Goal: Task Accomplishment & Management: Manage account settings

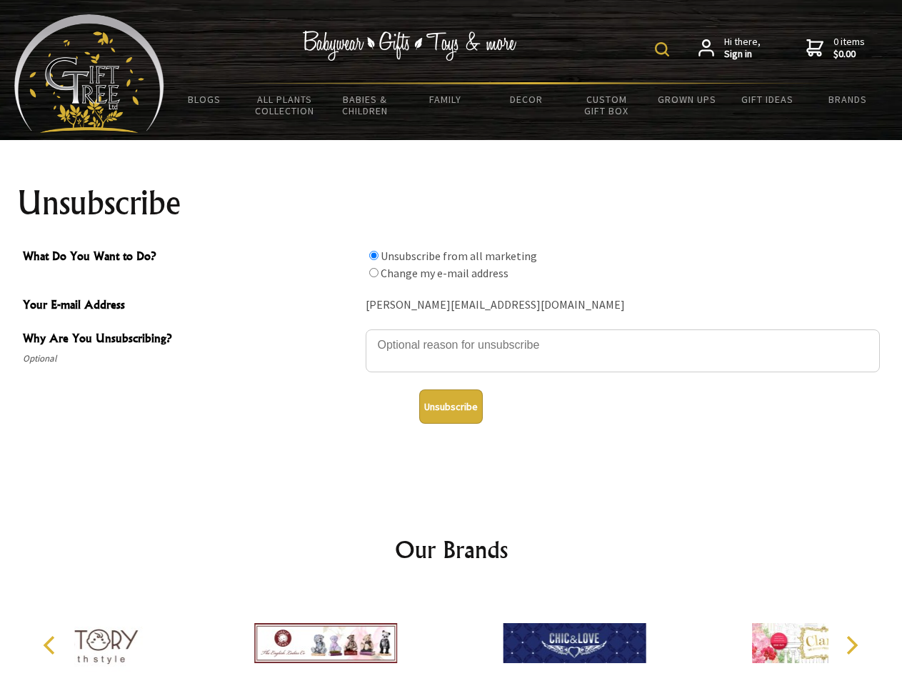
click at [665, 49] on img at bounding box center [662, 49] width 14 height 14
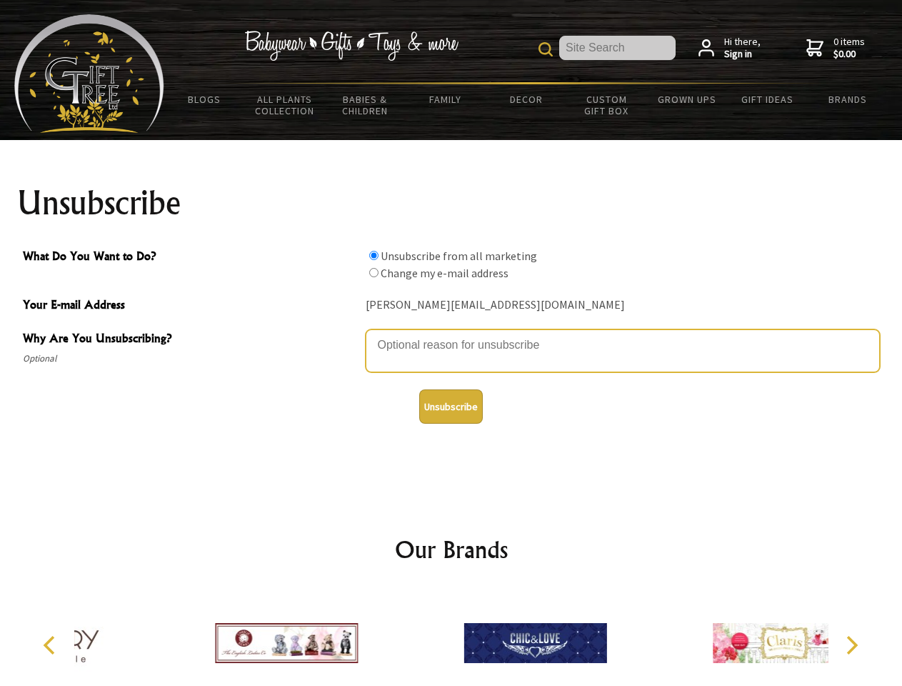
click at [452, 334] on textarea "Why Are You Unsubscribing?" at bounding box center [623, 350] width 514 height 43
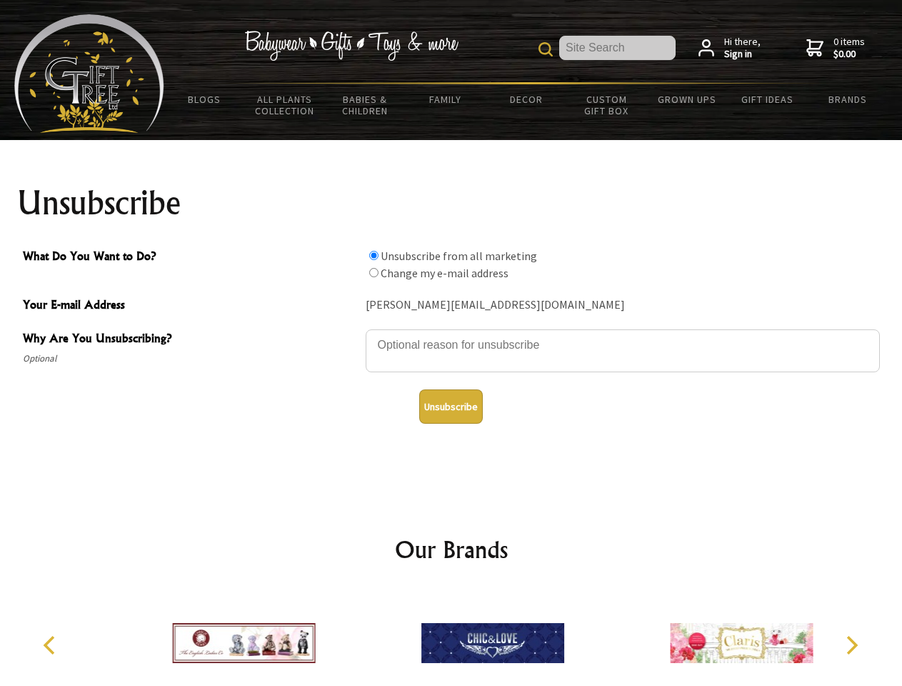
click at [374, 255] on input "What Do You Want to Do?" at bounding box center [373, 255] width 9 height 9
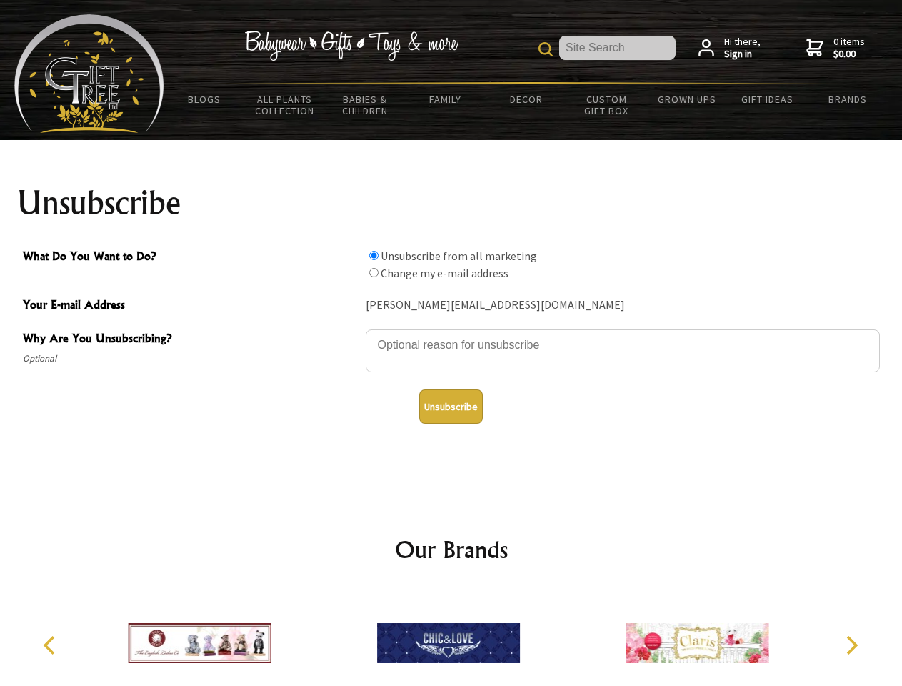
click at [374, 272] on input "What Do You Want to Do?" at bounding box center [373, 272] width 9 height 9
radio input "true"
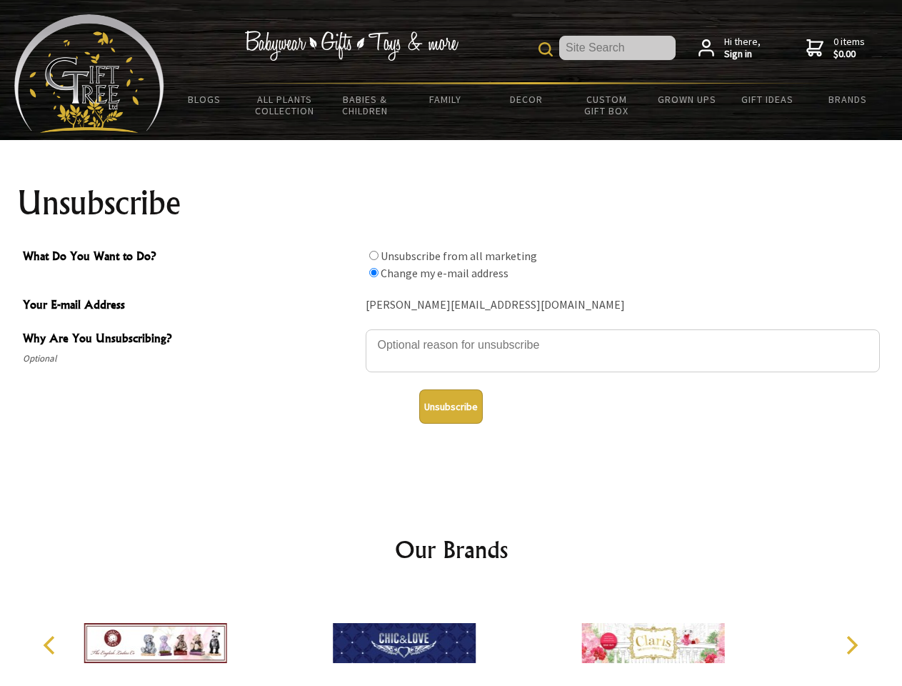
click at [451, 407] on button "Unsubscribe" at bounding box center [451, 406] width 64 height 34
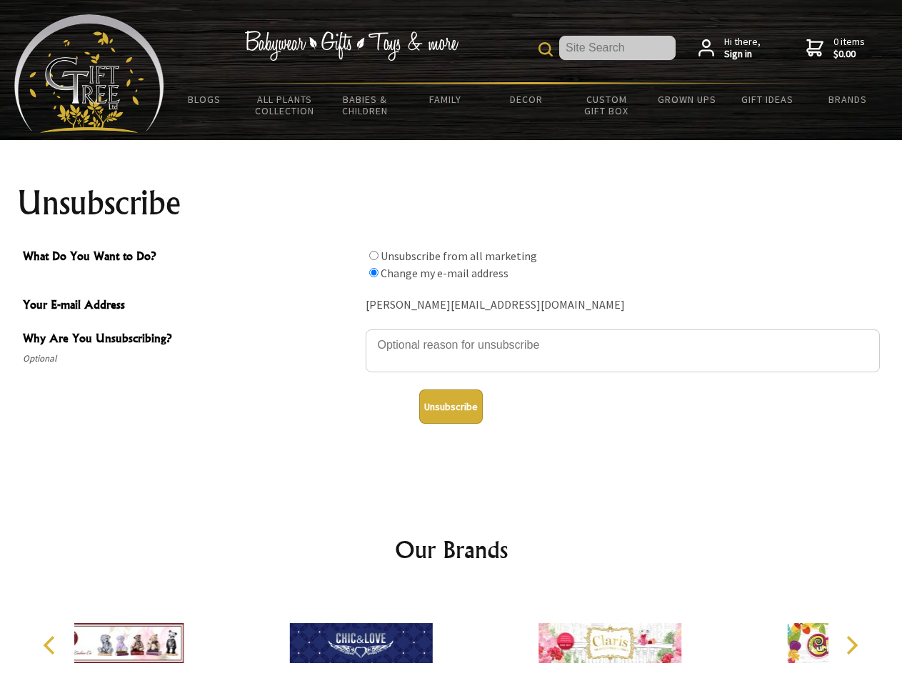
click at [486, 637] on div at bounding box center [610, 645] width 249 height 111
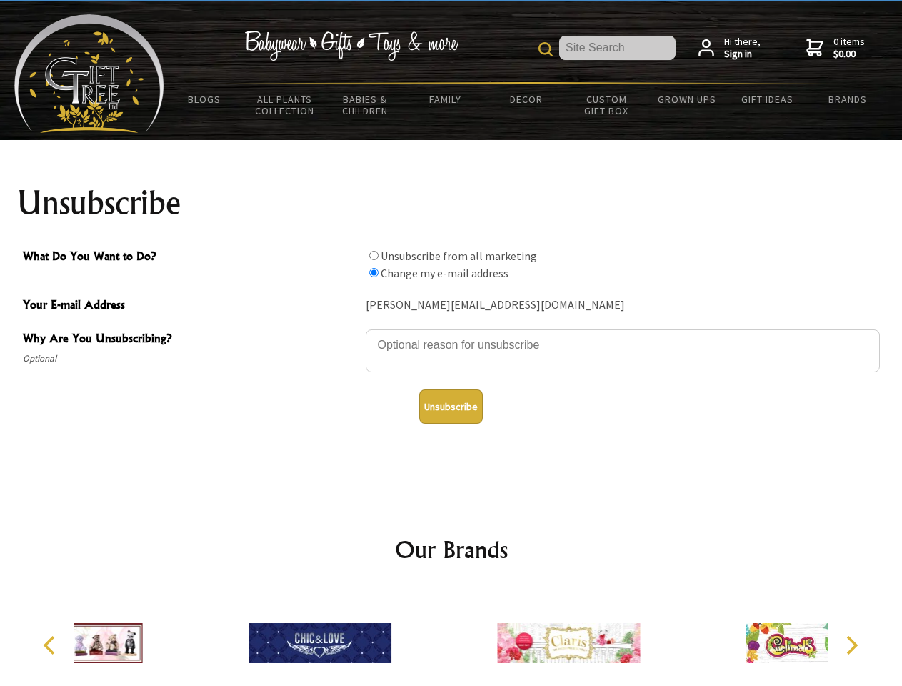
click at [51, 645] on icon "Previous" at bounding box center [50, 645] width 19 height 19
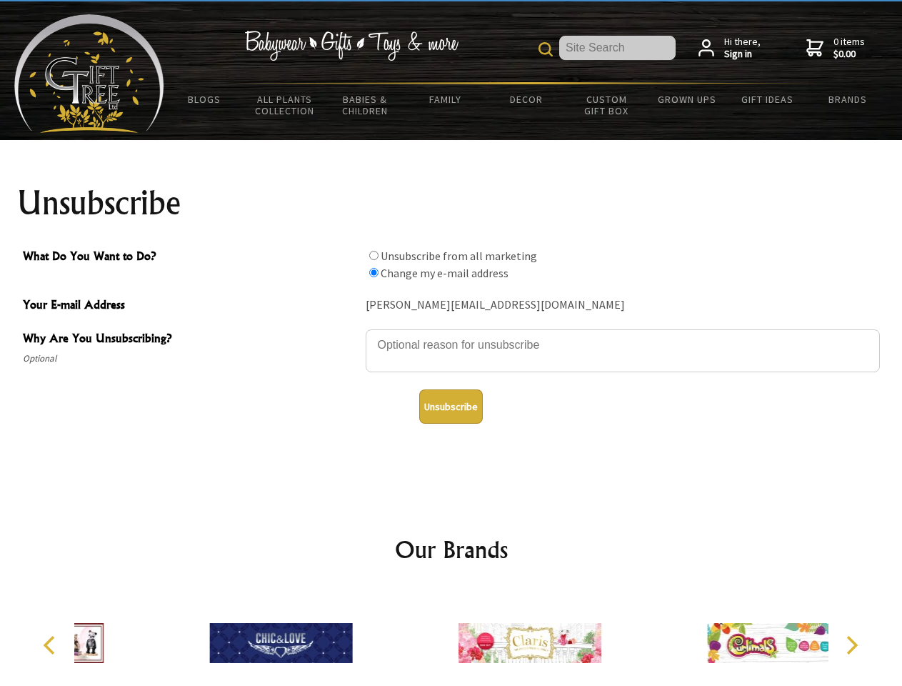
click at [852, 645] on icon "Next" at bounding box center [851, 645] width 19 height 19
